Goal: Task Accomplishment & Management: Complete application form

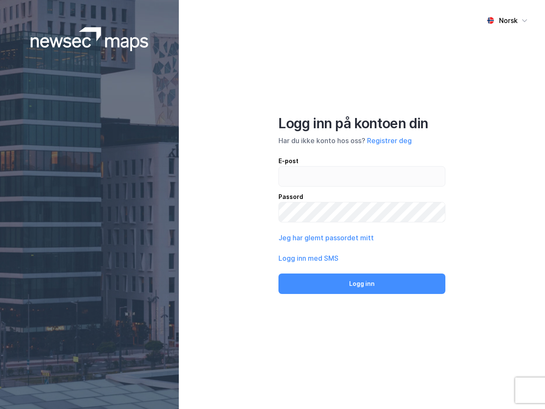
click at [273, 204] on div "Norsk Logg inn på kontoen din Har du ikke konto hos oss? Registrer deg E-post P…" at bounding box center [362, 204] width 366 height 409
click at [89, 39] on img at bounding box center [90, 39] width 118 height 24
click at [507, 20] on div "Norsk" at bounding box center [508, 20] width 19 height 10
click at [389, 141] on button "Registrer deg" at bounding box center [389, 140] width 45 height 10
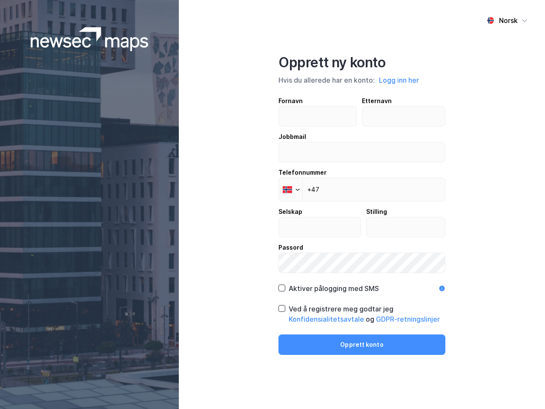
click at [362, 284] on div "Opprett ny konto Hvis du allerede har en konto: Logg inn her Fornavn Etternavn …" at bounding box center [361, 204] width 167 height 301
